Goal: Check status: Check status

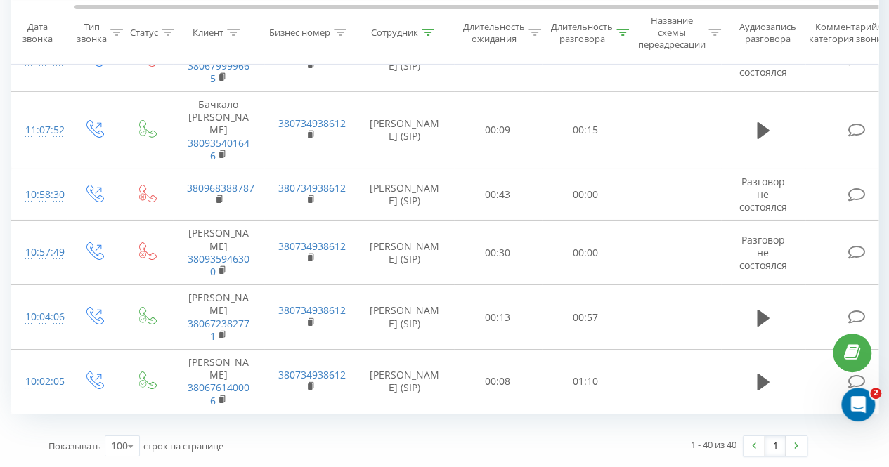
scroll to position [0, 32]
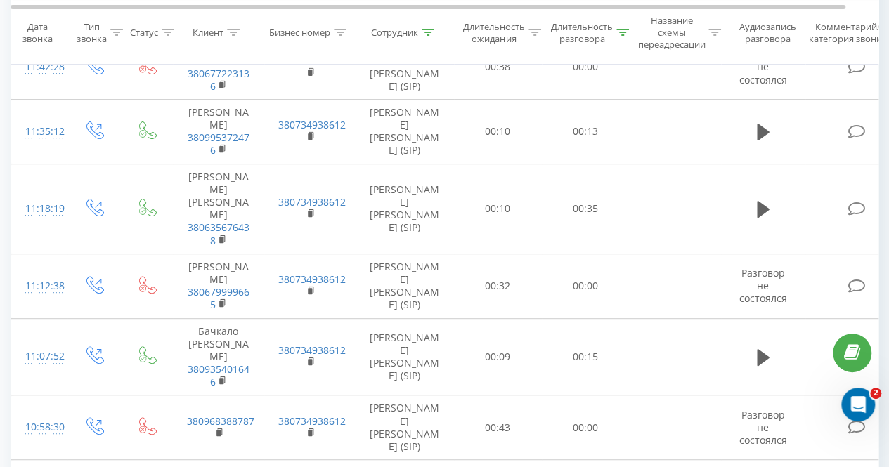
scroll to position [2915, 0]
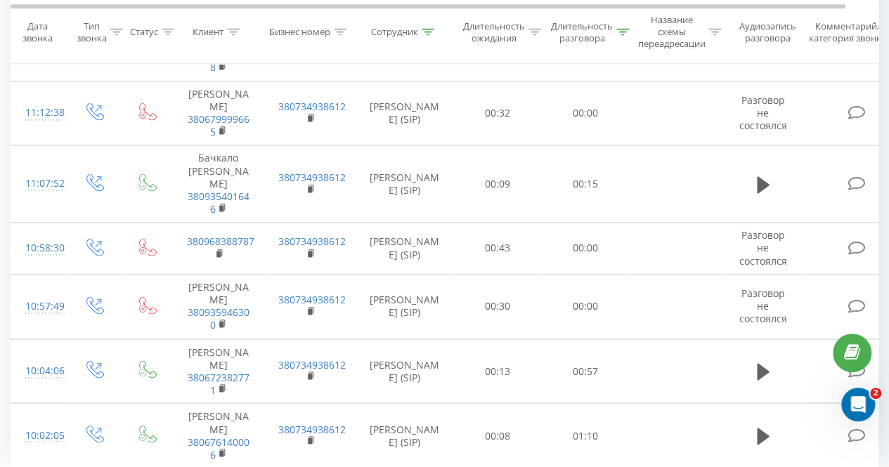
scroll to position [3802, 0]
